Goal: Information Seeking & Learning: Learn about a topic

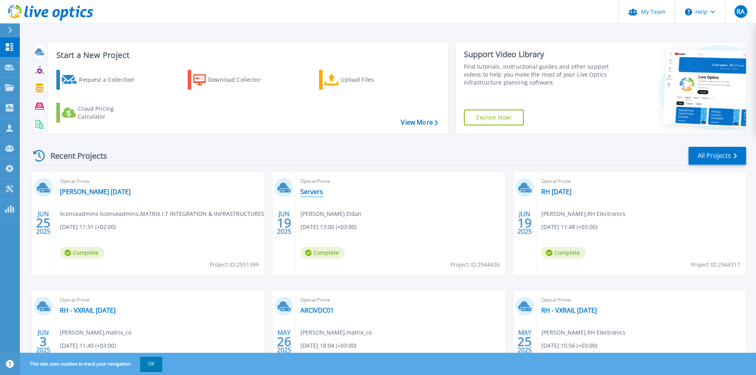
click at [310, 194] on link "Servers" at bounding box center [311, 192] width 23 height 8
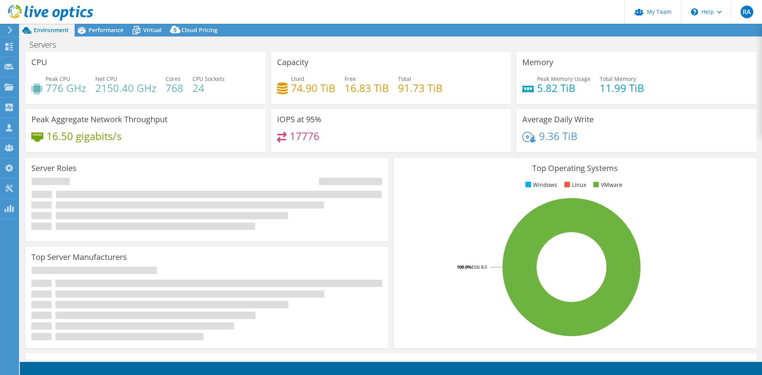
select select "USD"
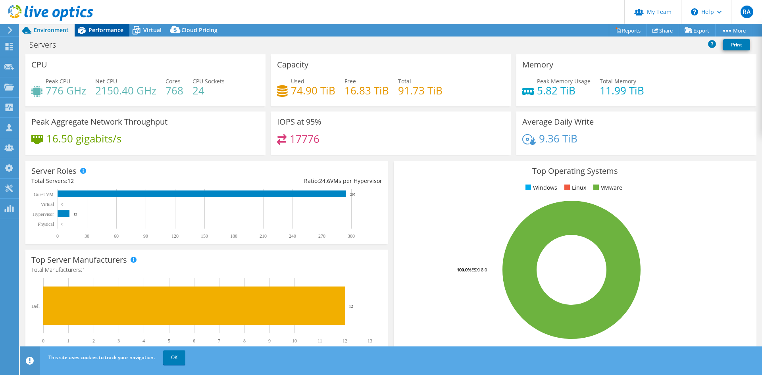
click at [102, 27] on span "Performance" at bounding box center [105, 30] width 35 height 8
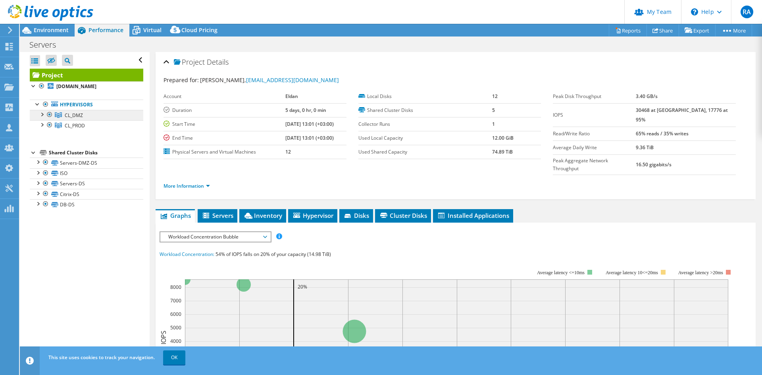
click at [77, 113] on span "CL_DMZ" at bounding box center [74, 115] width 18 height 7
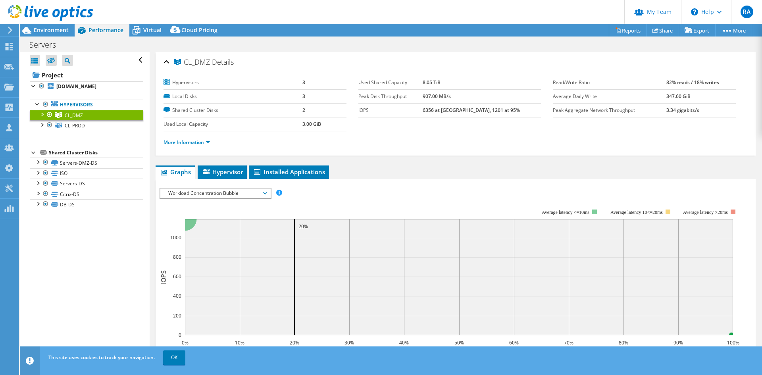
click at [42, 115] on div at bounding box center [42, 114] width 8 height 8
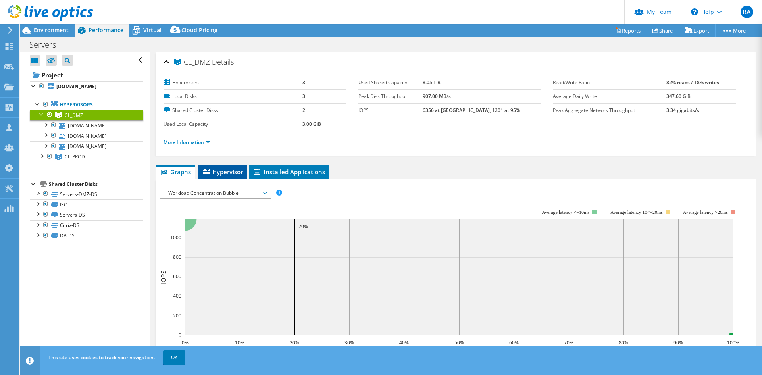
click at [218, 173] on span "Hypervisor" at bounding box center [222, 172] width 41 height 8
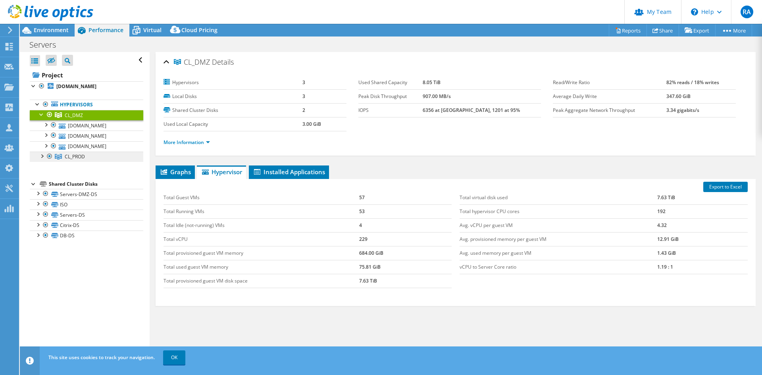
click at [77, 119] on span "CL_PROD" at bounding box center [74, 115] width 18 height 7
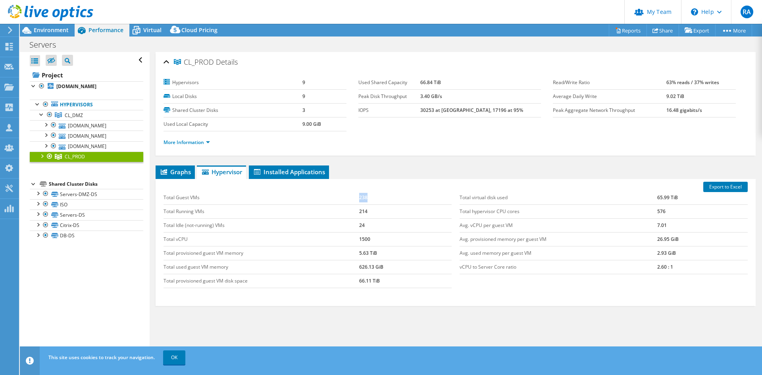
drag, startPoint x: 369, startPoint y: 197, endPoint x: 349, endPoint y: 200, distance: 20.5
click at [349, 200] on tr "Total Guest VMs 238" at bounding box center [307, 198] width 288 height 14
click at [83, 293] on div "Open All Close All Hide Excluded Nodes Project Tree Filter" at bounding box center [84, 205] width 129 height 307
click at [88, 116] on link "CL_DMZ" at bounding box center [86, 115] width 113 height 10
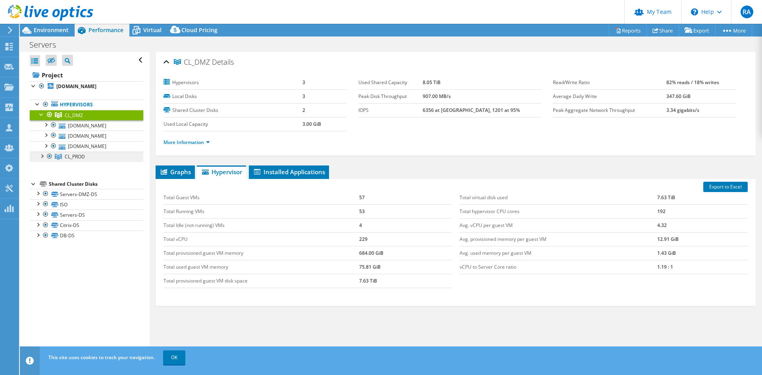
click at [72, 119] on span "CL_PROD" at bounding box center [74, 115] width 18 height 7
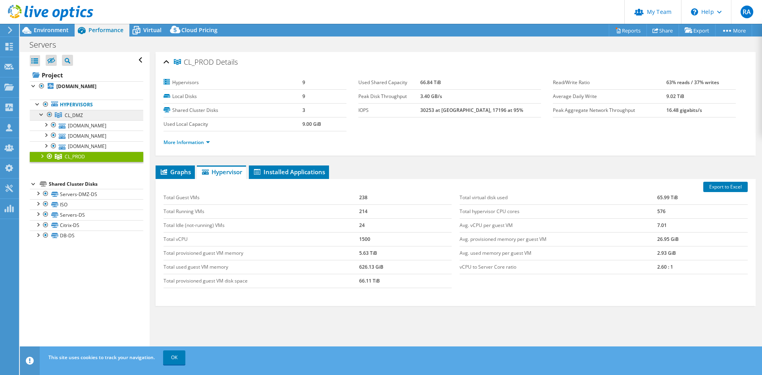
click at [70, 117] on span "CL_DMZ" at bounding box center [74, 115] width 18 height 7
